Goal: Check status: Check status

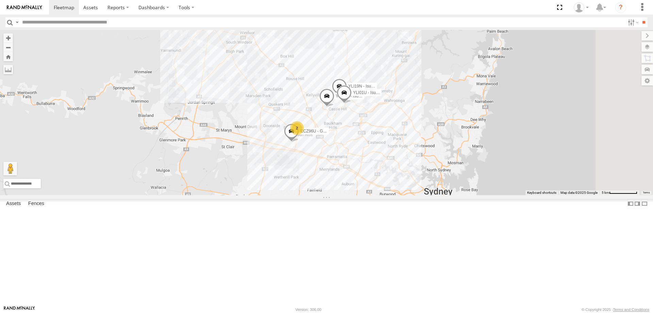
click at [463, 159] on div "YLI19N - Isuzu DMAX ECZ96U - Great Wall 2 YLI24U - Isuzu D-MAX CS45WU - LDV EOT…" at bounding box center [326, 112] width 653 height 165
click at [352, 103] on span at bounding box center [344, 94] width 15 height 18
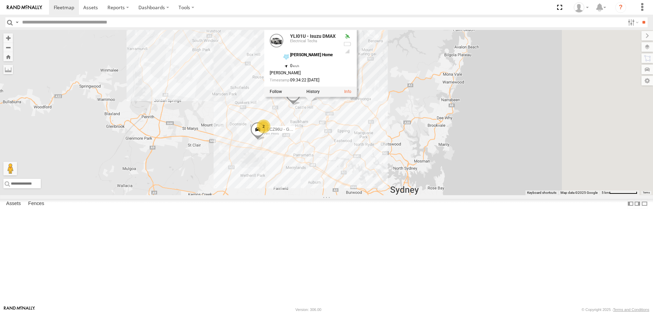
drag, startPoint x: 444, startPoint y: 175, endPoint x: 409, endPoint y: 173, distance: 34.4
click at [409, 173] on div "YLI19N - Isuzu DMAX ECZ96U - Great Wall 2 YLI24U - Isuzu D-MAX CS45WU - LDV EOT…" at bounding box center [326, 112] width 653 height 165
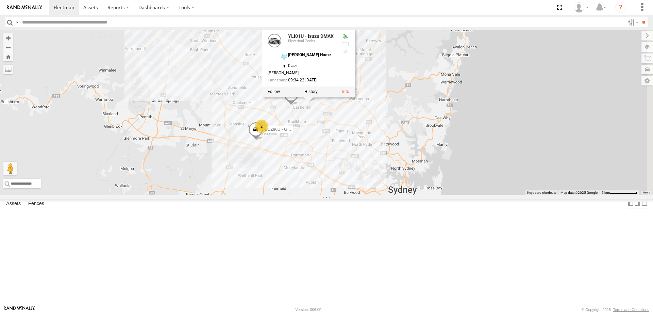
click at [406, 166] on div "YLI19N - Isuzu DMAX ECZ96U - Great Wall 2 YLI24U - Isuzu D-MAX CS45WU - LDV EOT…" at bounding box center [326, 112] width 653 height 165
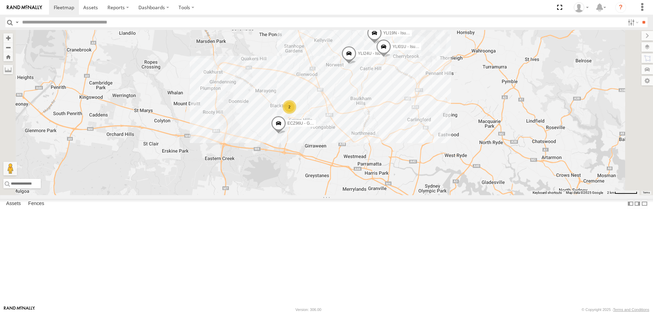
click at [382, 44] on span at bounding box center [374, 35] width 15 height 18
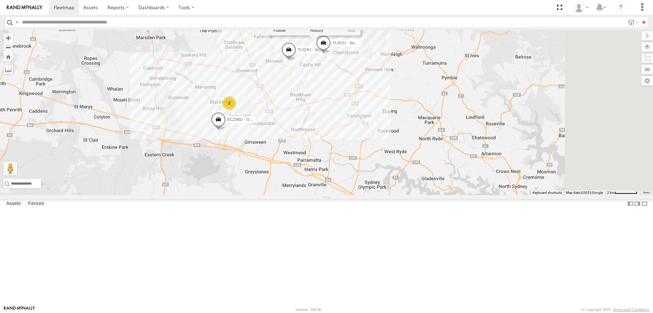
drag, startPoint x: 483, startPoint y: 197, endPoint x: 417, endPoint y: 193, distance: 65.8
click at [417, 193] on div "CS45WU - LDV EOT93E - HiAce YLS34F - Isuzu DMAX ECZ96U - Great Wall YLI24U - Is…" at bounding box center [326, 112] width 653 height 165
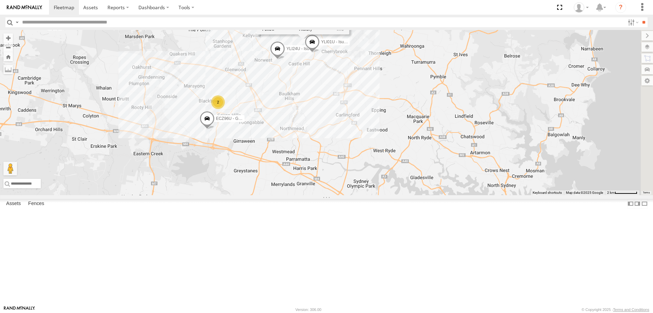
click at [390, 173] on div "CS45WU - LDV EOT93E - HiAce YLS34F - Isuzu DMAX ECZ96U - Great Wall YLI24U - Is…" at bounding box center [326, 112] width 653 height 165
